Goal: Information Seeking & Learning: Stay updated

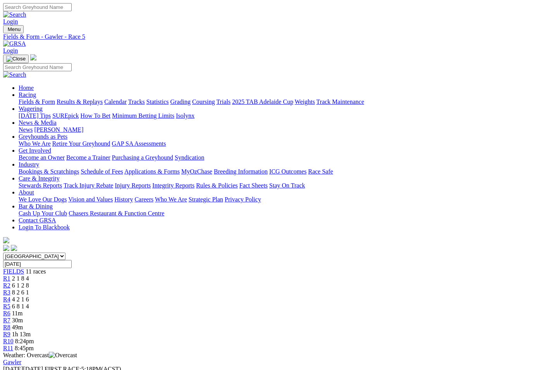
click at [30, 98] on link "Fields & Form" at bounding box center [37, 101] width 36 height 7
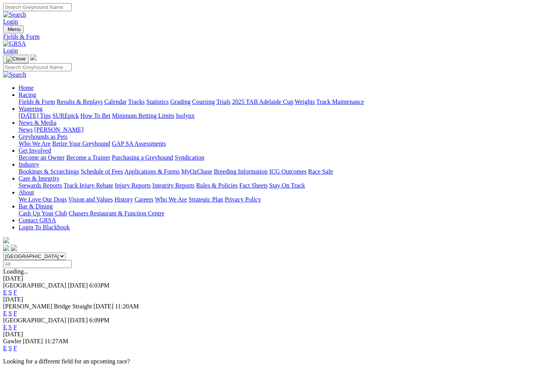
click at [100, 98] on link "Results & Replays" at bounding box center [80, 101] width 46 height 7
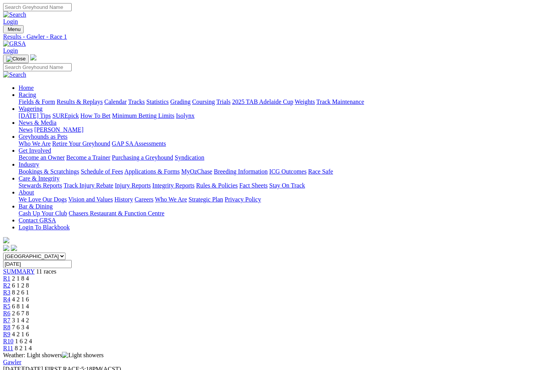
scroll to position [72, 0]
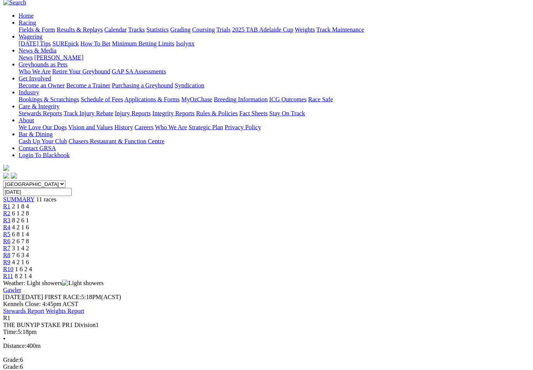
click at [10, 210] on span "R2" at bounding box center [6, 213] width 7 height 7
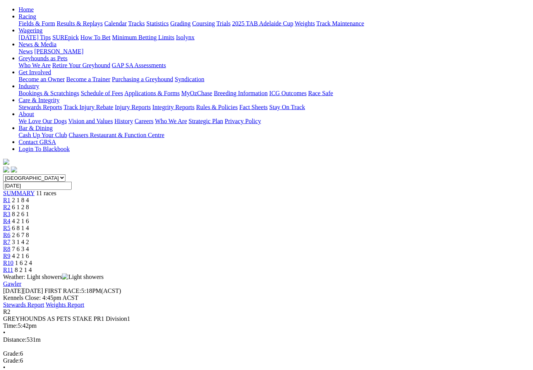
scroll to position [80, 0]
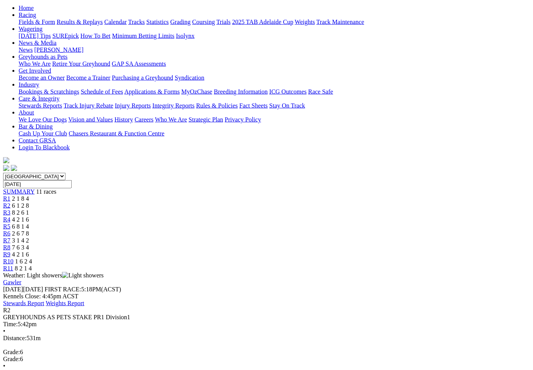
click at [10, 209] on span "R3" at bounding box center [6, 212] width 7 height 7
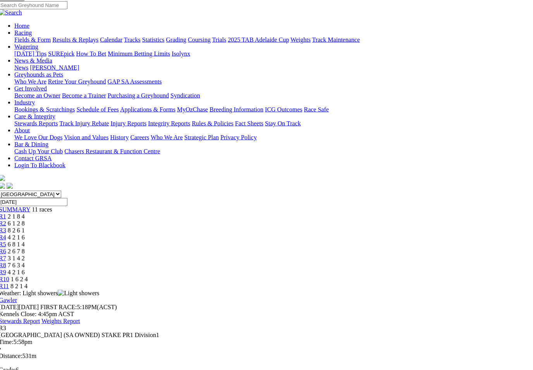
scroll to position [84, 5]
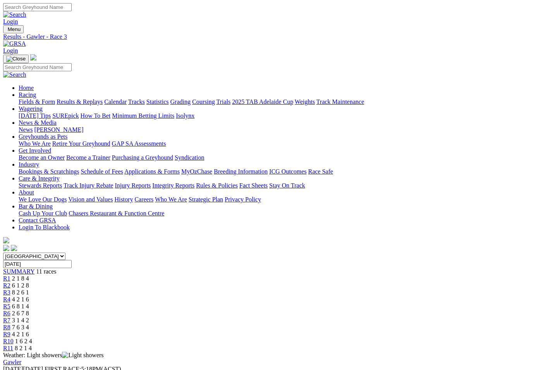
scroll to position [97, 5]
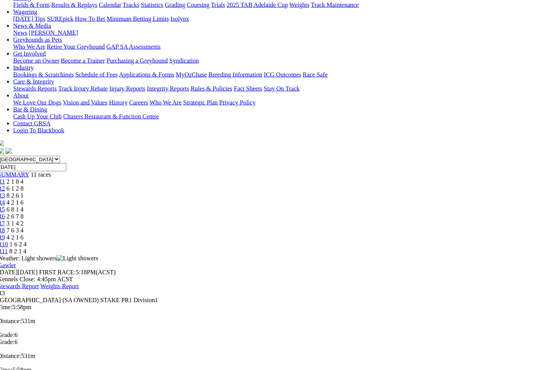
click at [5, 199] on link "R4" at bounding box center [1, 202] width 7 height 7
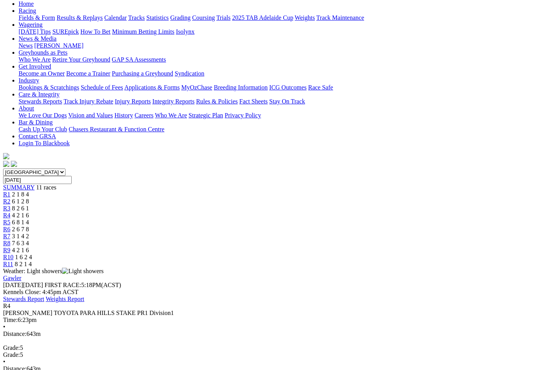
scroll to position [76, 0]
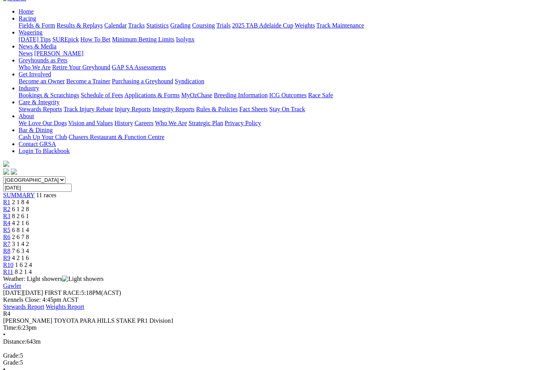
click at [29, 227] on span "6 8 1 4" at bounding box center [20, 230] width 17 height 7
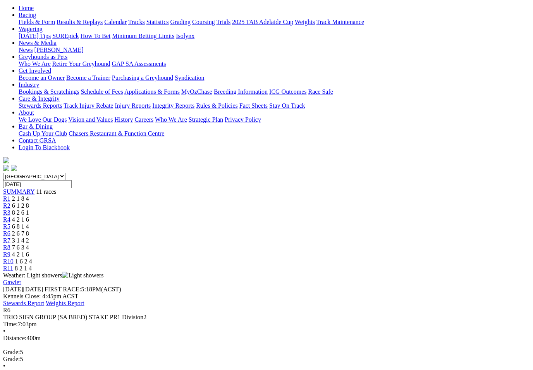
scroll to position [81, 0]
click at [10, 236] on link "R7" at bounding box center [6, 239] width 7 height 7
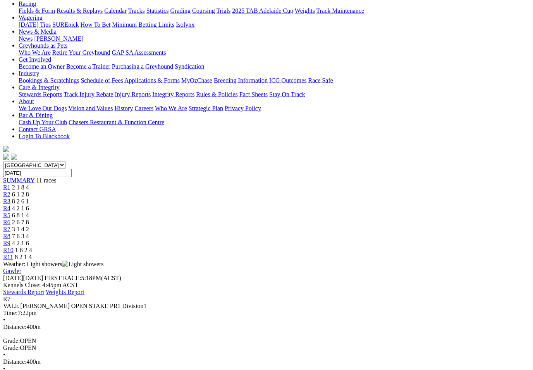
scroll to position [91, 0]
click at [10, 232] on link "R8" at bounding box center [6, 235] width 7 height 7
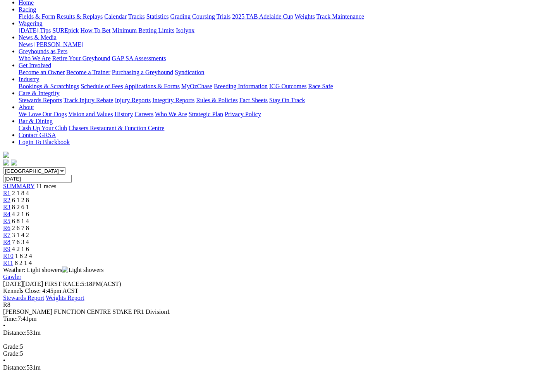
scroll to position [81, 0]
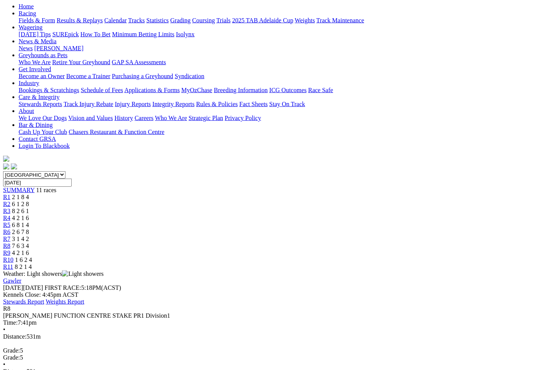
click at [10, 249] on link "R9" at bounding box center [6, 252] width 7 height 7
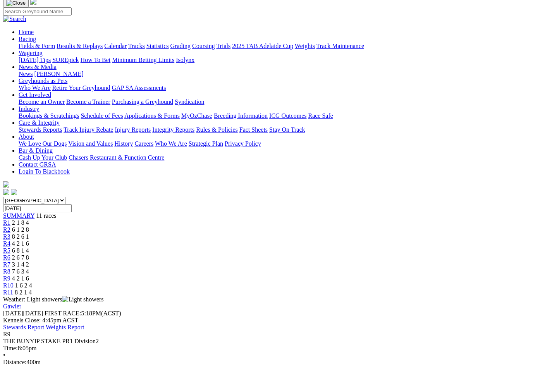
scroll to position [54, 0]
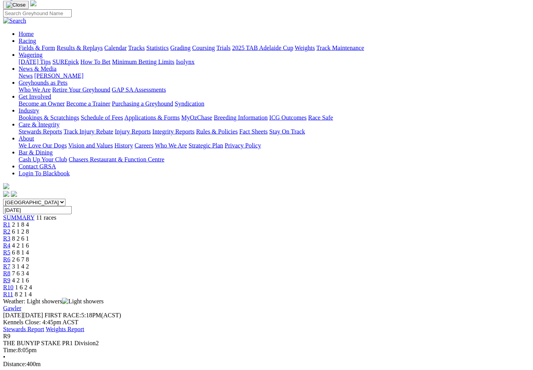
click at [14, 284] on link "R10" at bounding box center [8, 287] width 10 height 7
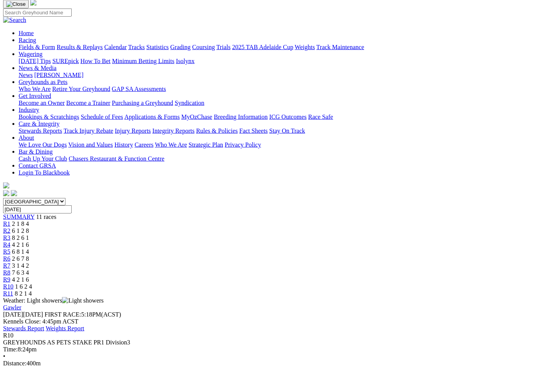
click at [32, 290] on span "8 2 1 4" at bounding box center [23, 293] width 17 height 7
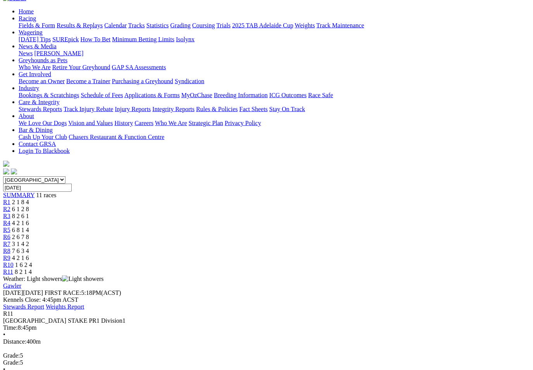
scroll to position [77, 0]
click at [29, 198] on span "2 1 8 4" at bounding box center [20, 201] width 17 height 7
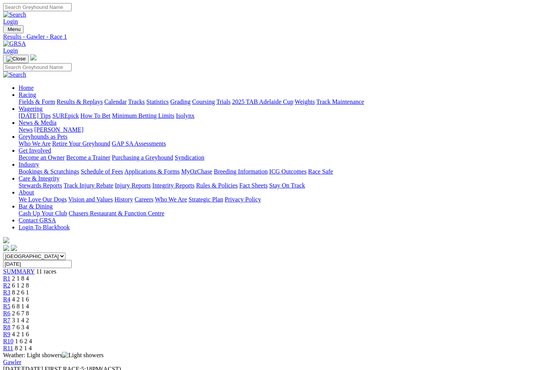
click at [23, 98] on link "Fields & Form" at bounding box center [37, 101] width 36 height 7
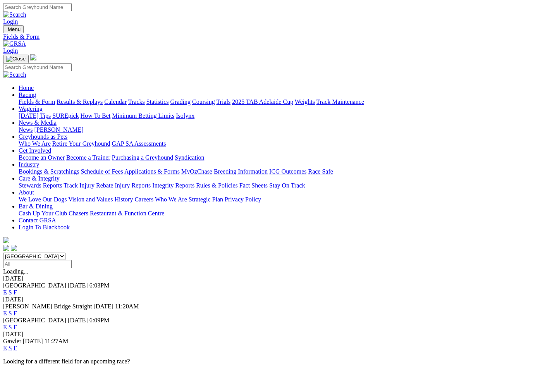
click at [17, 289] on link "F" at bounding box center [15, 292] width 3 height 7
click at [57, 119] on link "News & Media" at bounding box center [38, 122] width 38 height 7
click at [33, 126] on link "News" at bounding box center [26, 129] width 14 height 7
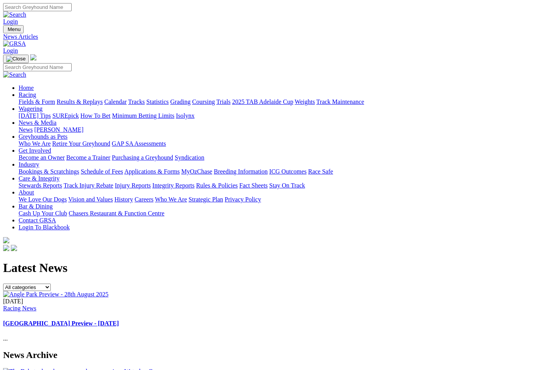
click at [36, 91] on link "Racing" at bounding box center [27, 94] width 17 height 7
click at [39, 161] on link "Industry" at bounding box center [29, 164] width 21 height 7
click at [306, 168] on link "ICG Outcomes" at bounding box center [287, 171] width 37 height 7
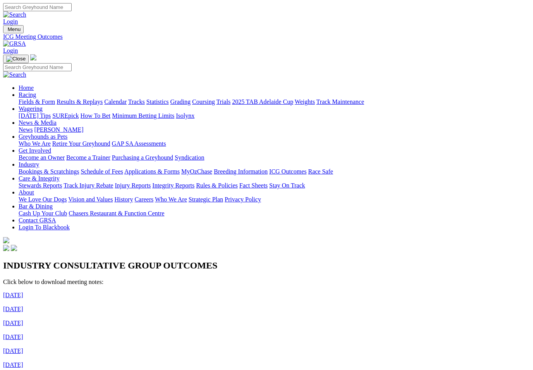
click at [23, 292] on link "[DATE]" at bounding box center [13, 295] width 20 height 7
